Goal: Find specific page/section: Find specific page/section

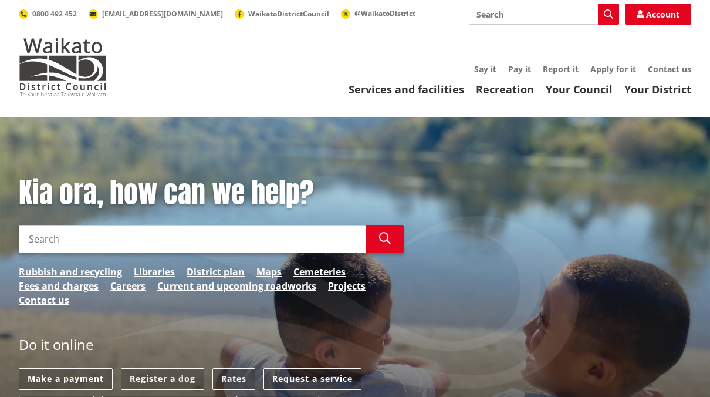
click at [487, 67] on link "Say it" at bounding box center [485, 68] width 22 height 11
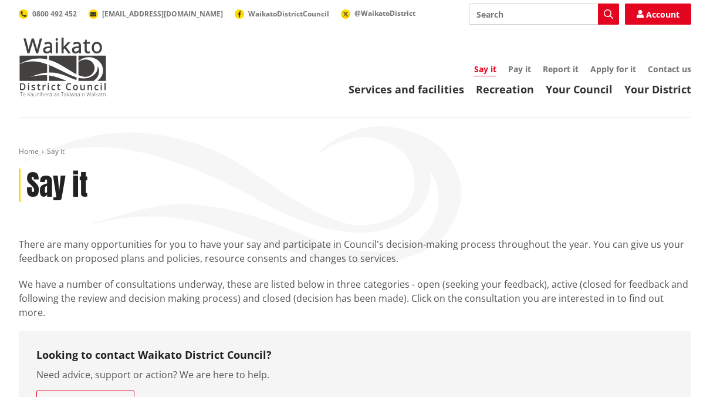
click at [399, 195] on div "Say it" at bounding box center [355, 185] width 672 height 34
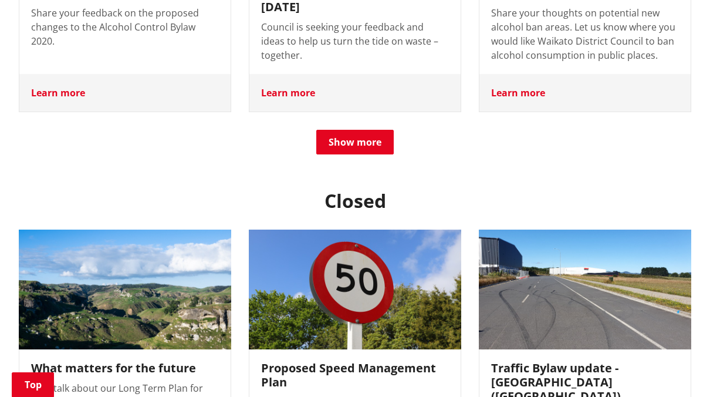
scroll to position [938, 0]
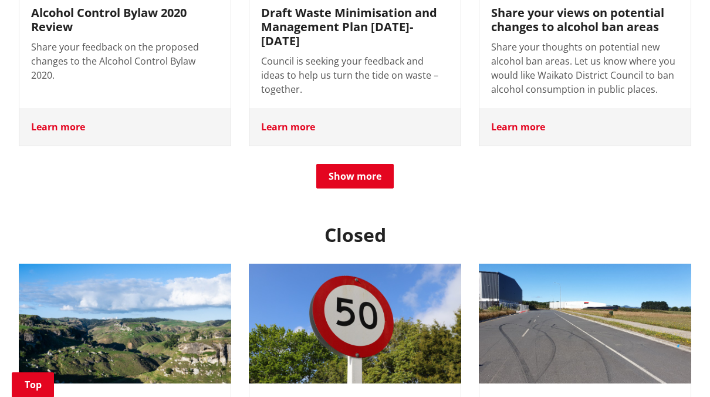
click at [323, 164] on button "Show more" at bounding box center [354, 176] width 77 height 25
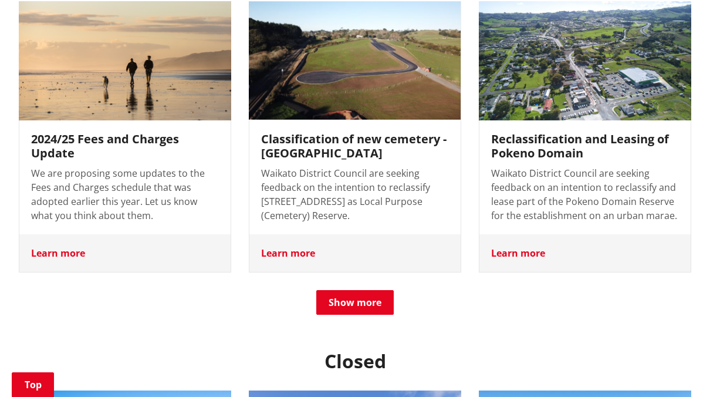
scroll to position [1114, 0]
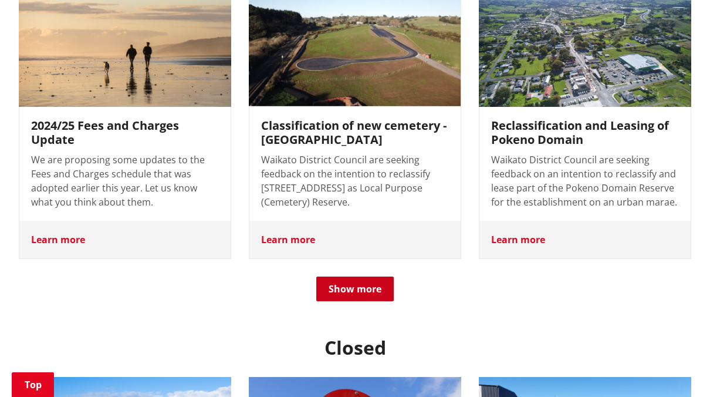
click at [336, 276] on button "Show more" at bounding box center [354, 288] width 77 height 25
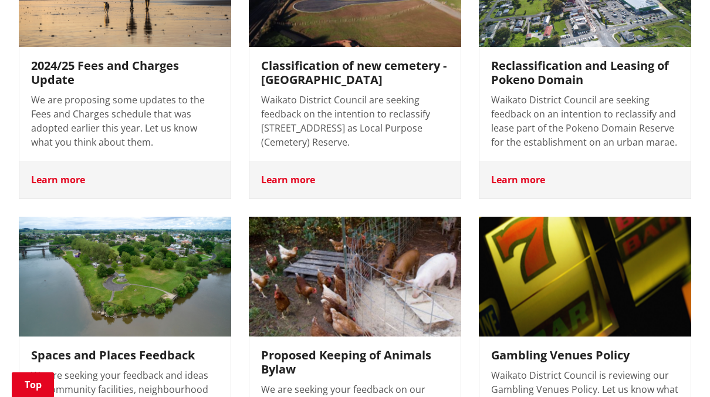
scroll to position [1349, 0]
